Goal: Task Accomplishment & Management: Complete application form

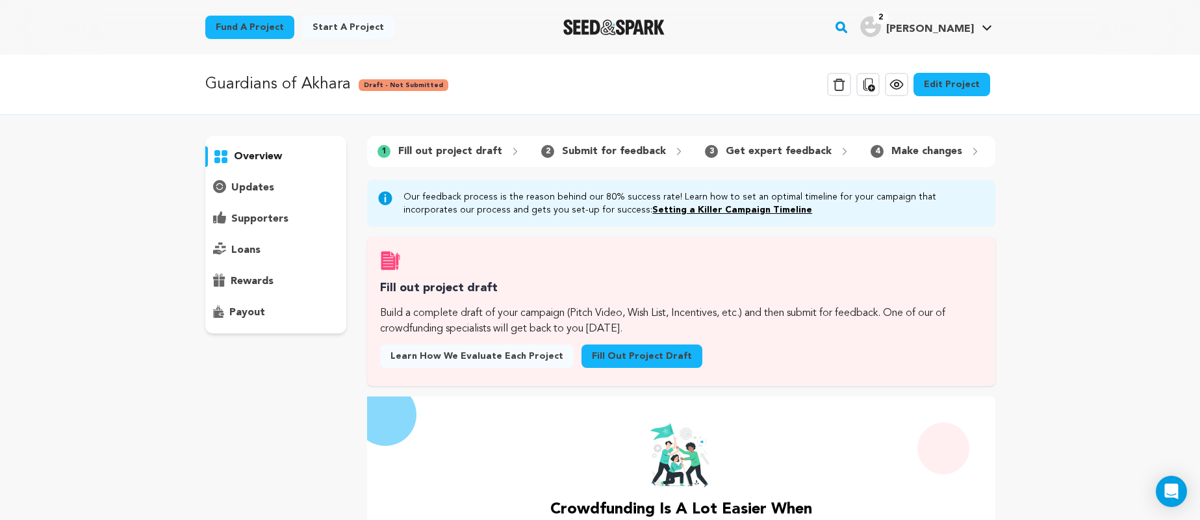
click at [1034, 262] on div "Guardians of Akhara Draft - Not Submitted Delete Campaign Copy public preview l…" at bounding box center [600, 495] width 1200 height 880
click at [591, 358] on link "Fill out project draft" at bounding box center [641, 355] width 121 height 23
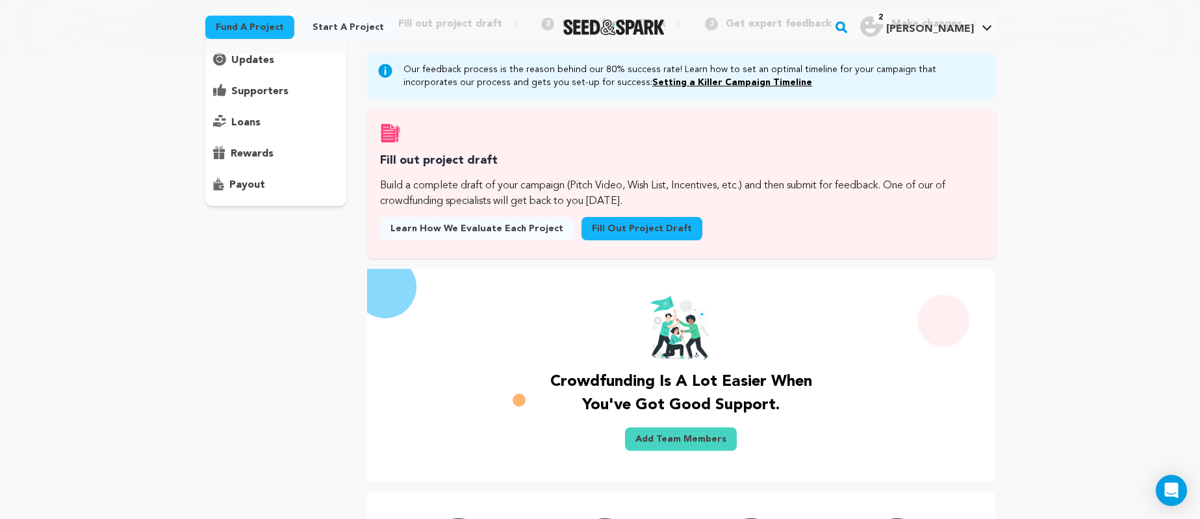
scroll to position [276, 0]
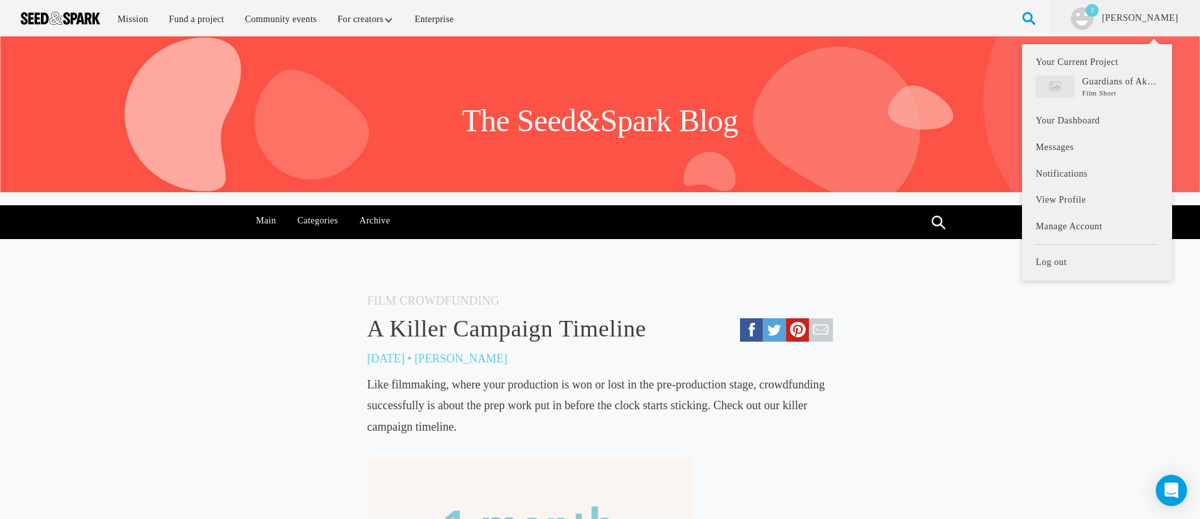
click at [1142, 22] on li "2 [PERSON_NAME] Your Current Project Your Dashboard •" at bounding box center [1125, 18] width 150 height 36
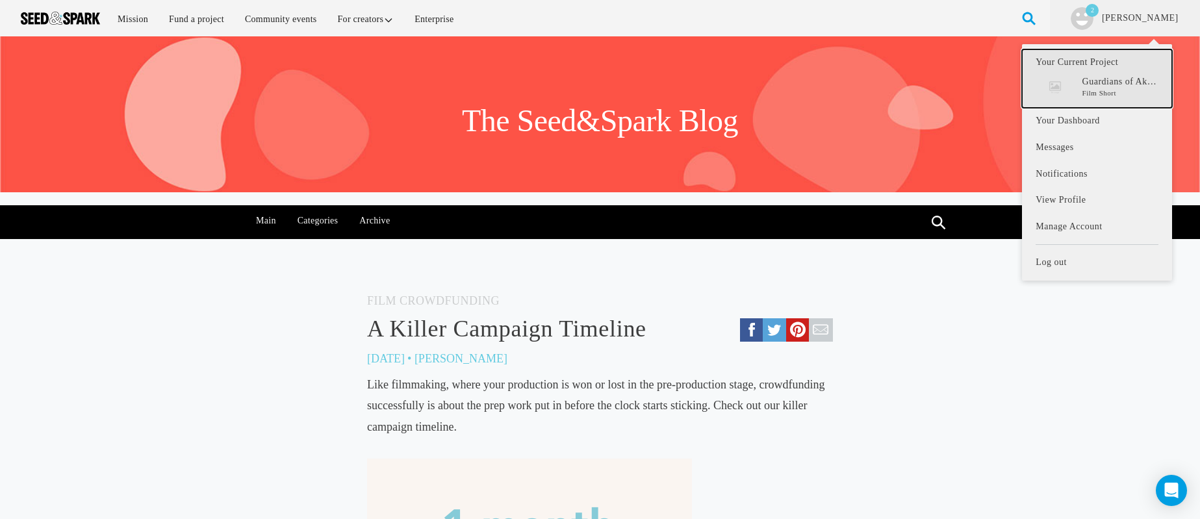
click at [1106, 81] on p "Guardians of Akhara" at bounding box center [1120, 81] width 76 height 13
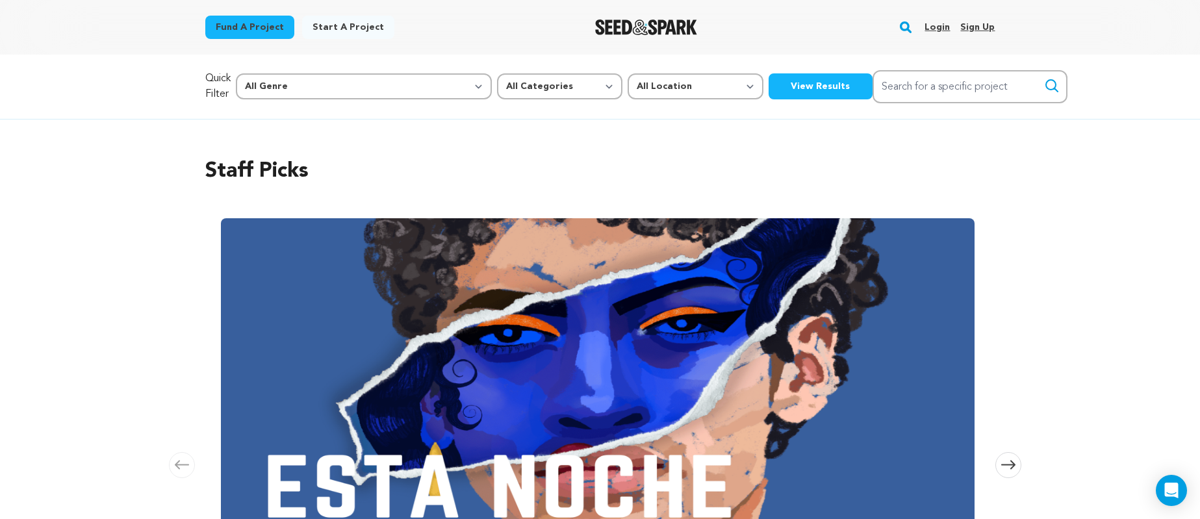
click at [936, 31] on link "Login" at bounding box center [936, 27] width 25 height 21
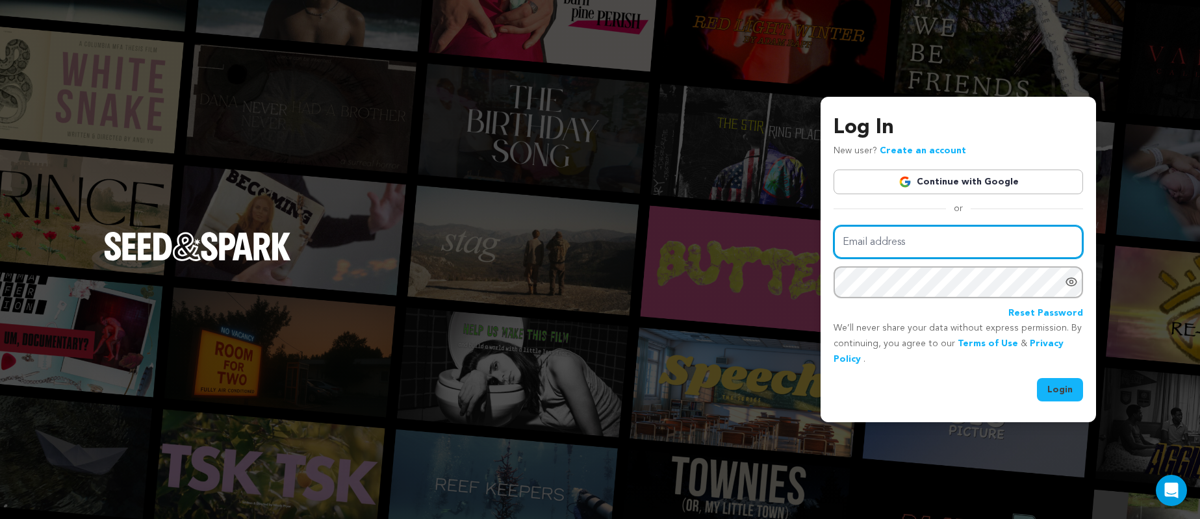
click at [873, 242] on input "Email address" at bounding box center [958, 241] width 249 height 33
type input "[PERSON_NAME][EMAIL_ADDRESS][PERSON_NAME][DOMAIN_NAME]"
